Goal: Task Accomplishment & Management: Manage account settings

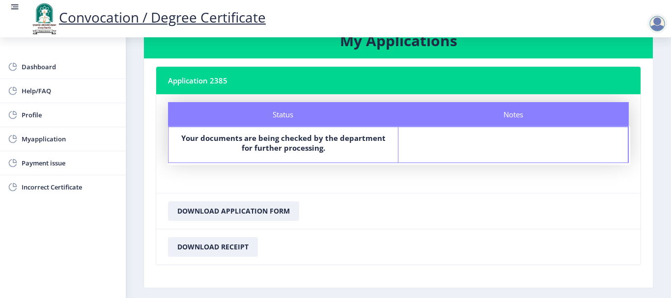
scroll to position [49, 0]
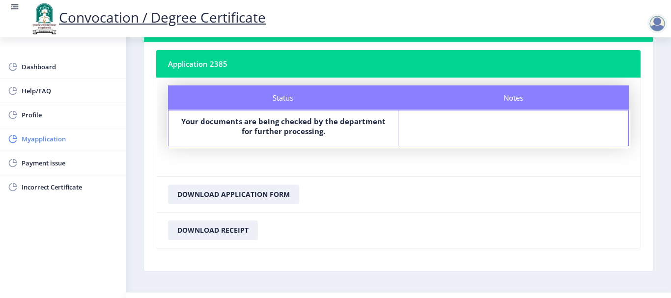
click at [48, 141] on span "Myapplication" at bounding box center [70, 139] width 96 height 12
click at [62, 164] on span "Payment issue" at bounding box center [70, 163] width 96 height 12
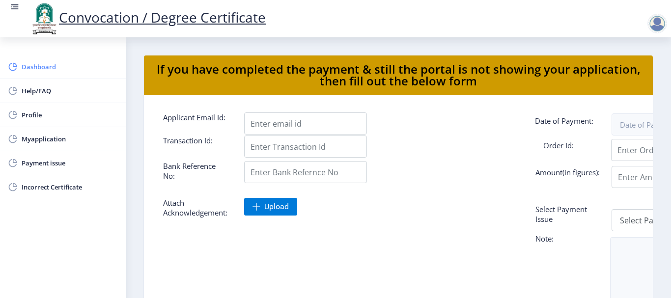
click at [31, 68] on span "Dashboard" at bounding box center [70, 67] width 96 height 12
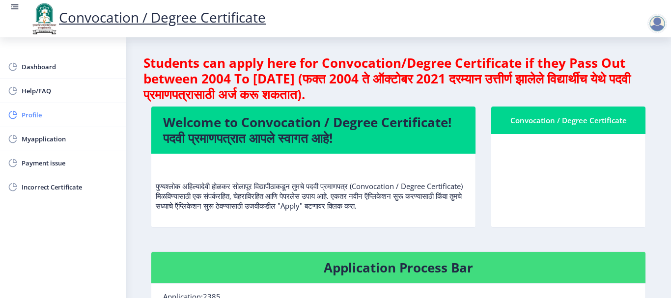
click at [26, 117] on span "Profile" at bounding box center [70, 115] width 96 height 12
select select
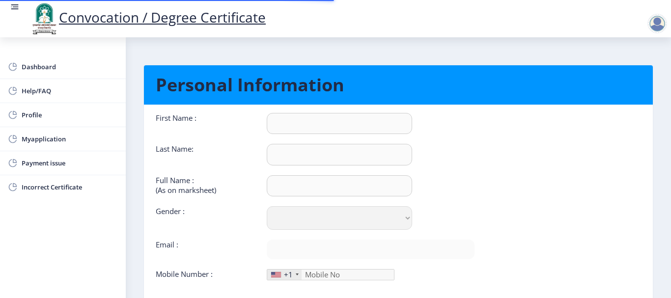
type input "AASRAB"
type input "SHAIKH"
type input "AASRAB [PERSON_NAME]"
select select "[DEMOGRAPHIC_DATA]"
type input "[EMAIL_ADDRESS][DOMAIN_NAME]"
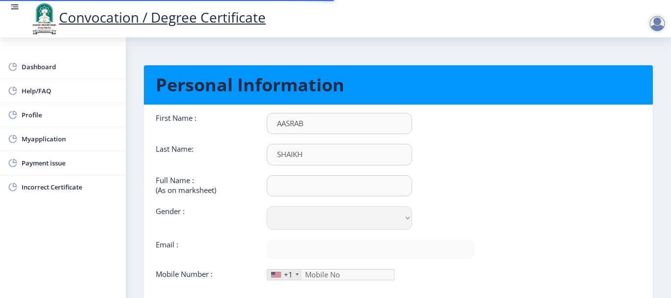
type input "7972070040"
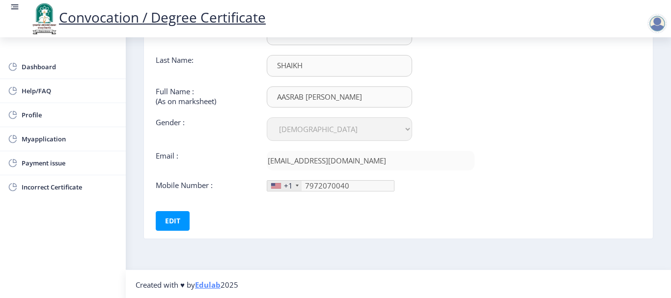
scroll to position [90, 0]
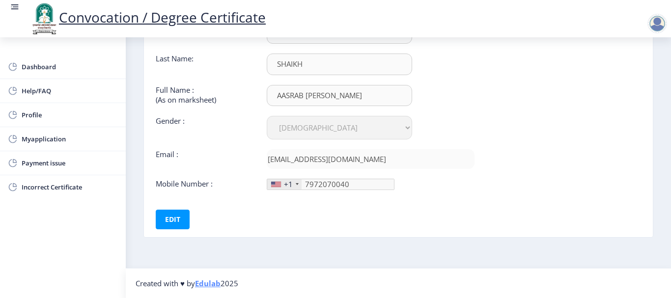
click at [285, 184] on div "+1" at bounding box center [288, 184] width 9 height 10
click at [296, 184] on div at bounding box center [297, 184] width 3 height 2
click at [284, 186] on div "+1" at bounding box center [288, 184] width 9 height 10
click at [295, 186] on div "+1" at bounding box center [284, 184] width 34 height 10
click at [296, 183] on div "+1" at bounding box center [284, 184] width 34 height 10
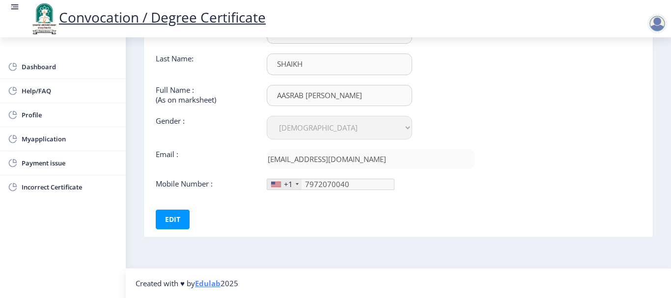
click at [295, 183] on div "+1" at bounding box center [284, 184] width 34 height 10
drag, startPoint x: 171, startPoint y: 222, endPoint x: 271, endPoint y: 220, distance: 99.2
click at [173, 222] on button "Edit" at bounding box center [173, 220] width 34 height 20
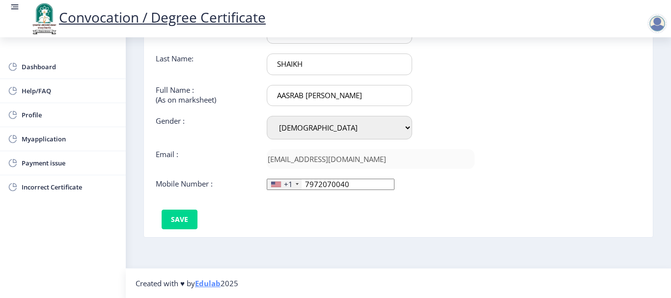
click at [299, 183] on div "+1" at bounding box center [284, 184] width 34 height 10
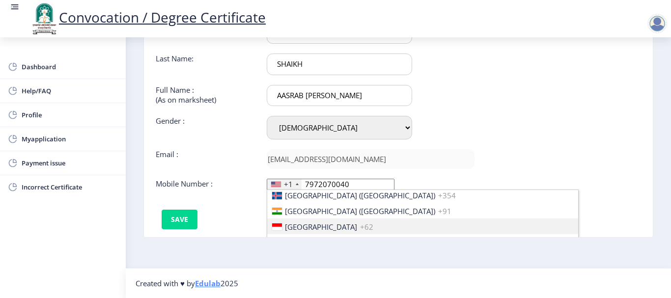
scroll to position [1522, 0]
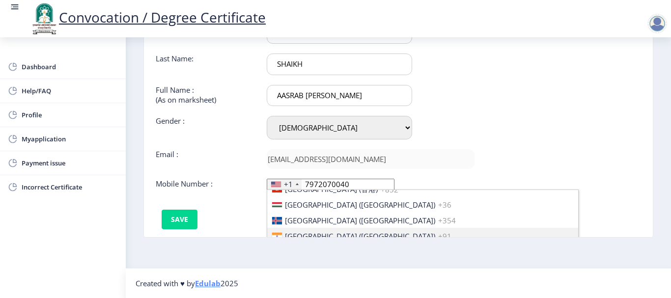
click at [310, 232] on span "[GEOGRAPHIC_DATA] ([GEOGRAPHIC_DATA])" at bounding box center [360, 236] width 150 height 10
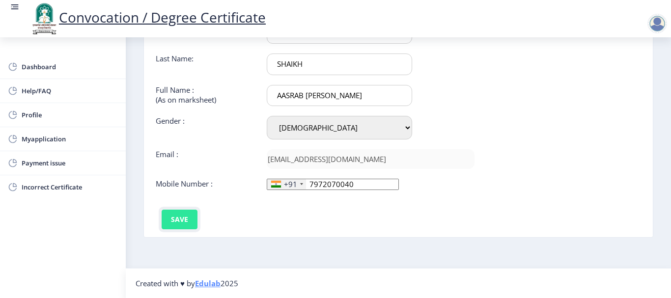
click at [175, 218] on button "Save" at bounding box center [180, 220] width 36 height 20
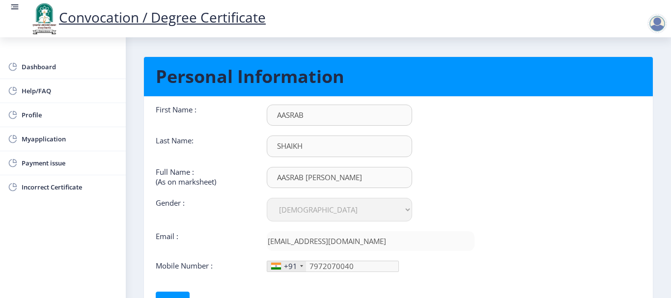
scroll to position [0, 0]
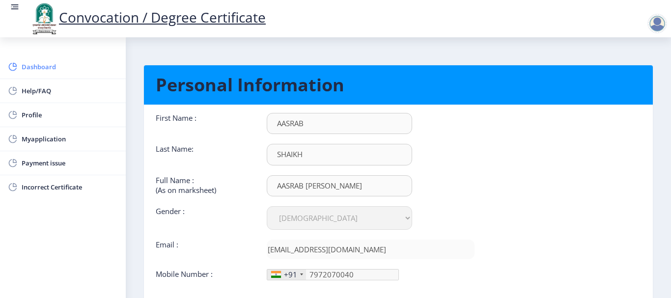
click at [38, 70] on span "Dashboard" at bounding box center [70, 67] width 96 height 12
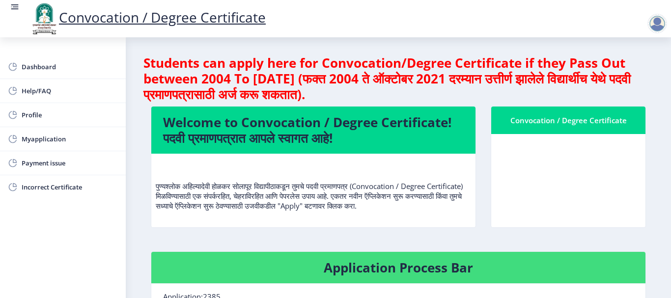
click at [659, 29] on div at bounding box center [657, 24] width 20 height 20
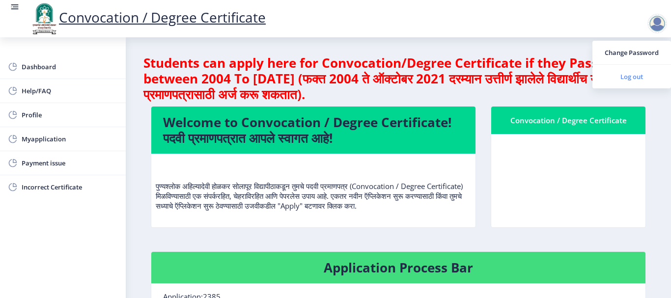
click at [635, 80] on span "Log out" at bounding box center [631, 77] width 63 height 12
